Goal: Learn about a topic: Learn about a topic

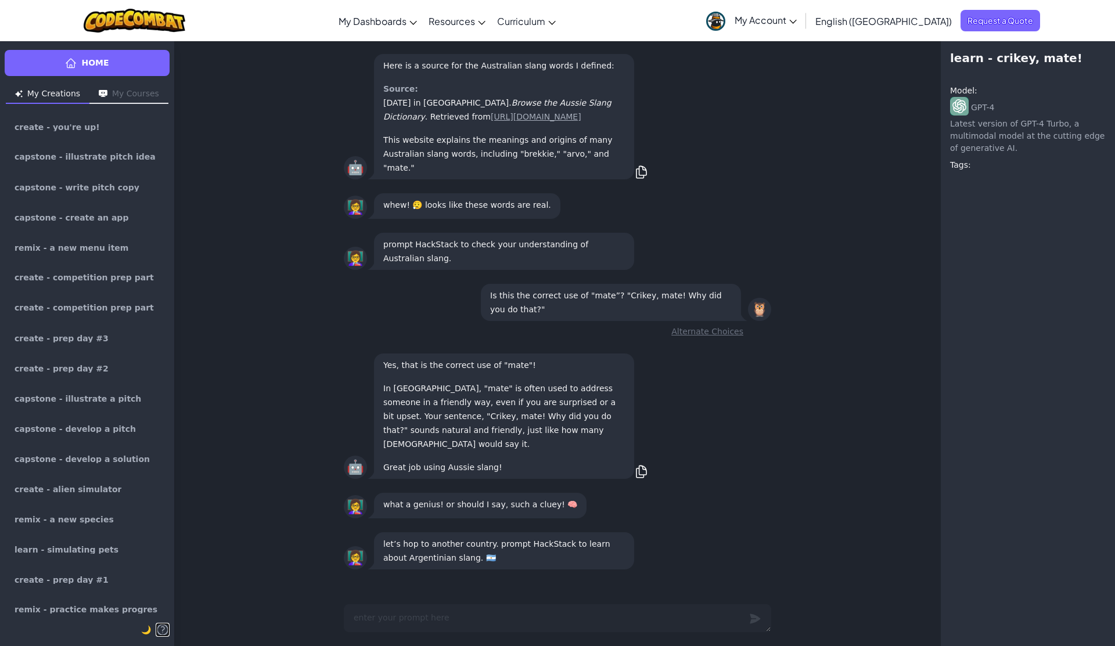
click at [164, 632] on icon at bounding box center [163, 630] width 14 height 14
click at [148, 633] on span "🌙" at bounding box center [146, 629] width 10 height 9
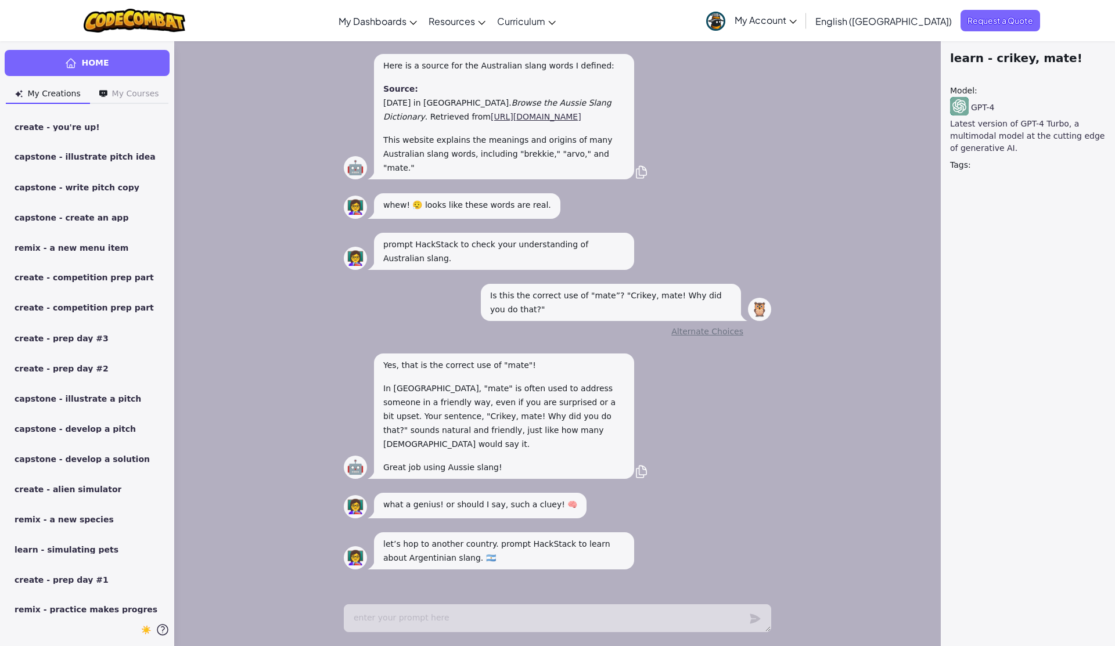
click at [147, 633] on span "☀️" at bounding box center [146, 629] width 10 height 9
type textarea "x"
